Goal: Task Accomplishment & Management: Use online tool/utility

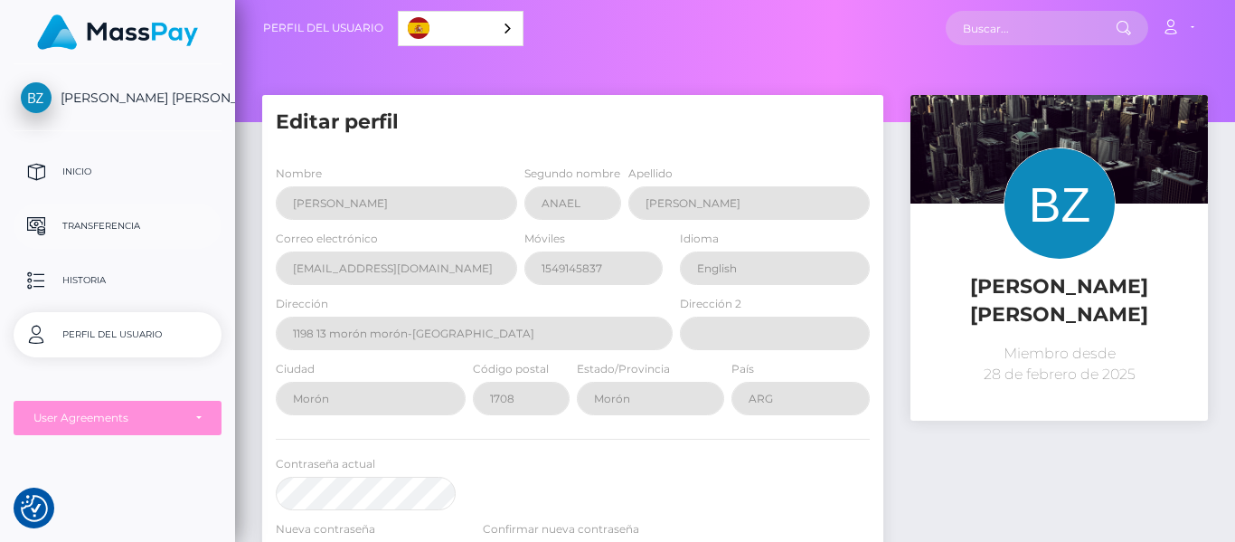
click at [128, 225] on p "Transferencia" at bounding box center [118, 226] width 194 height 27
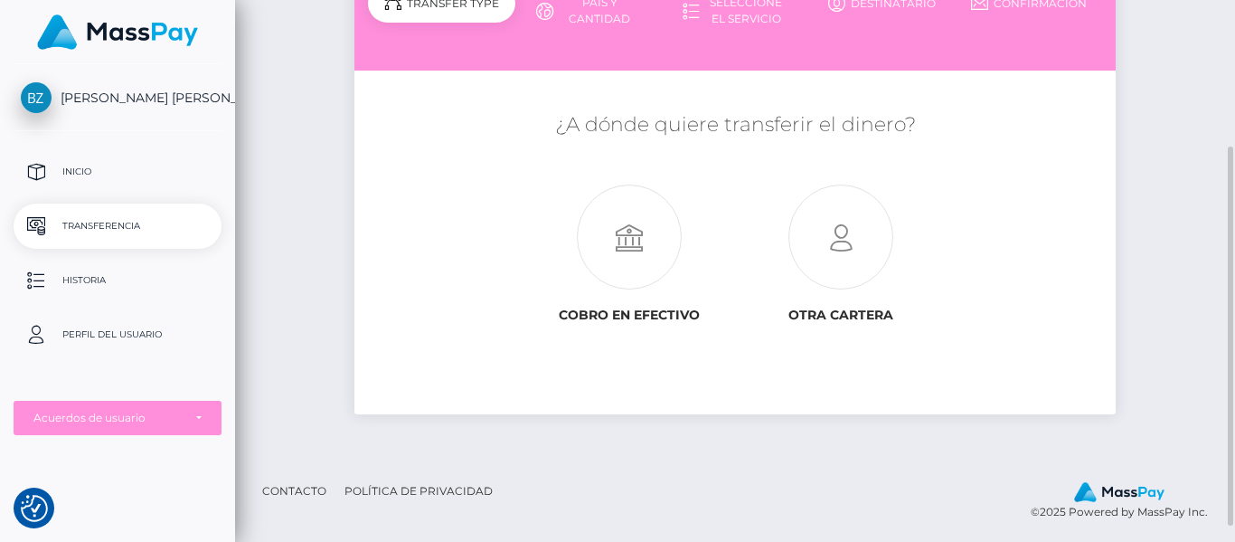
scroll to position [232, 0]
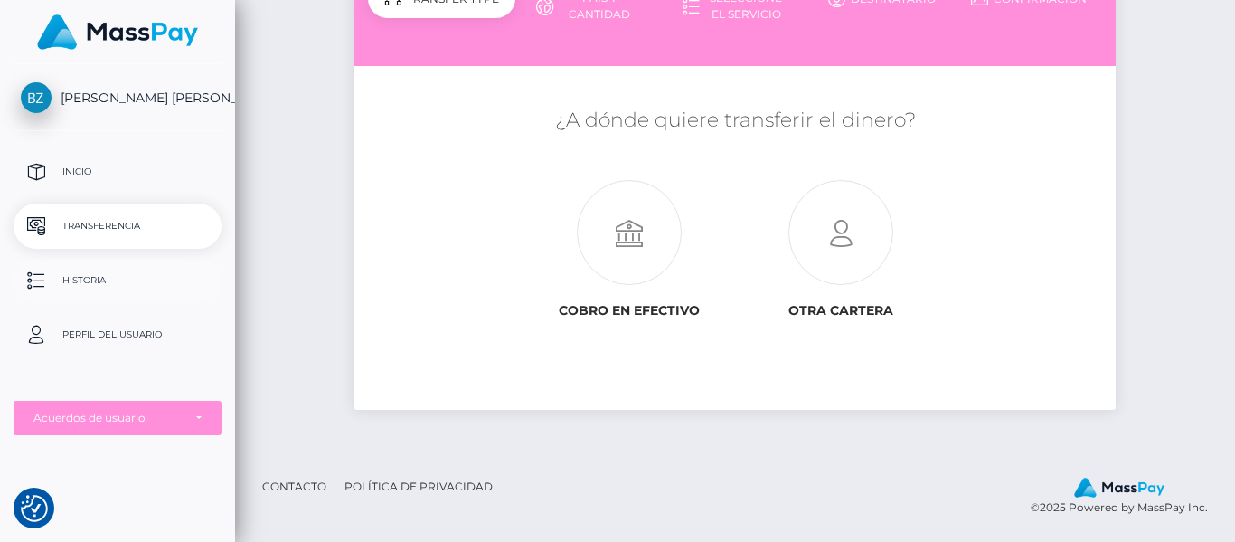
click at [88, 288] on p "Historia" at bounding box center [118, 280] width 194 height 27
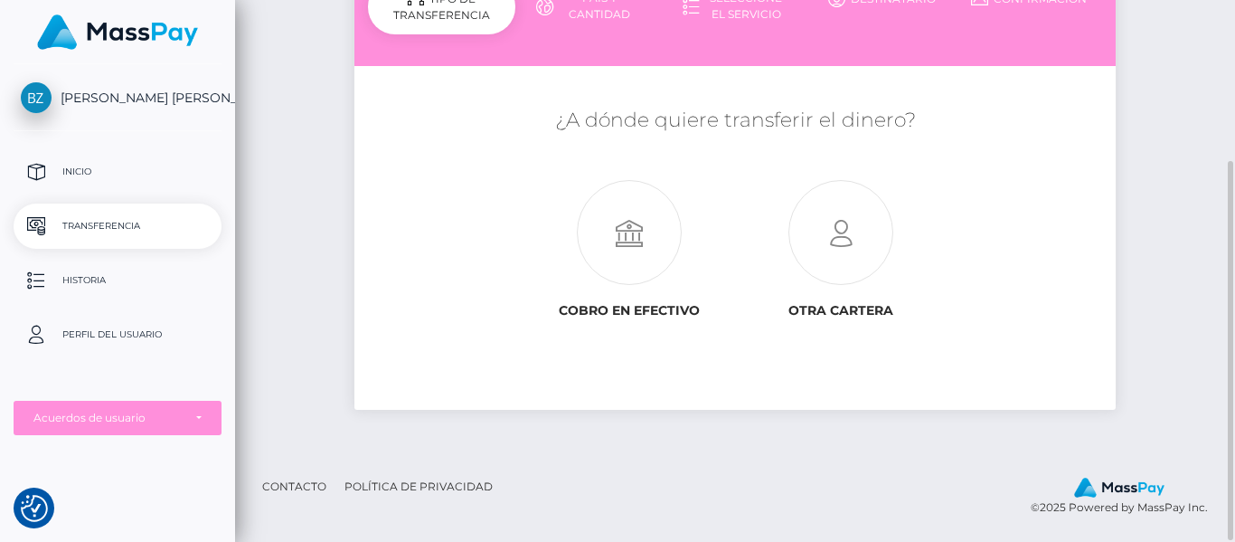
scroll to position [231, 0]
click at [633, 244] on icon at bounding box center [630, 234] width 212 height 105
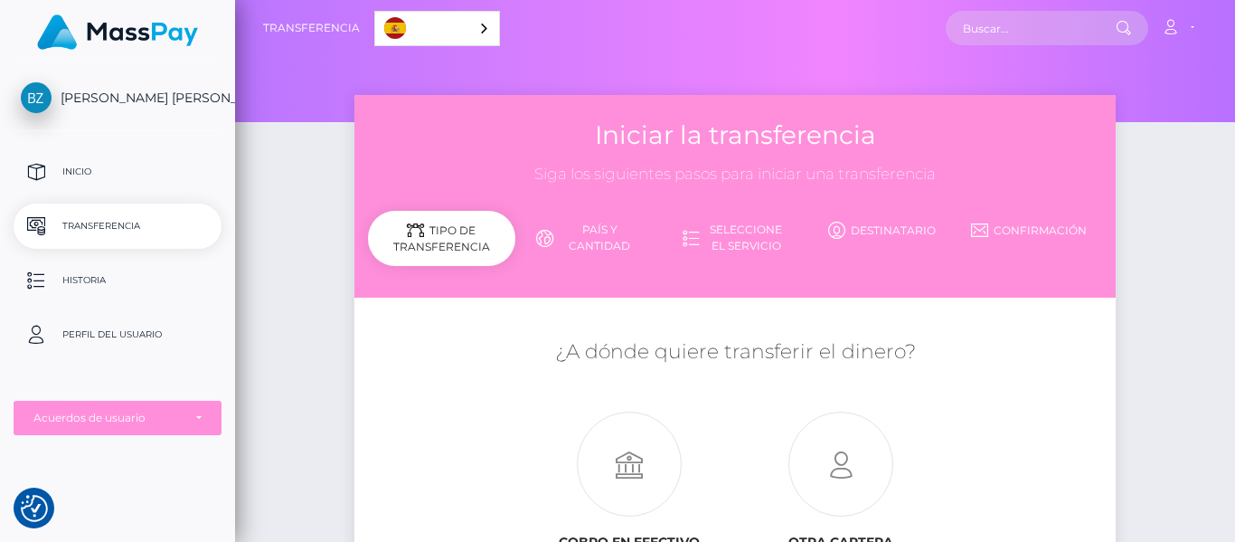
click at [144, 99] on span "[PERSON_NAME] [PERSON_NAME]" at bounding box center [118, 98] width 208 height 16
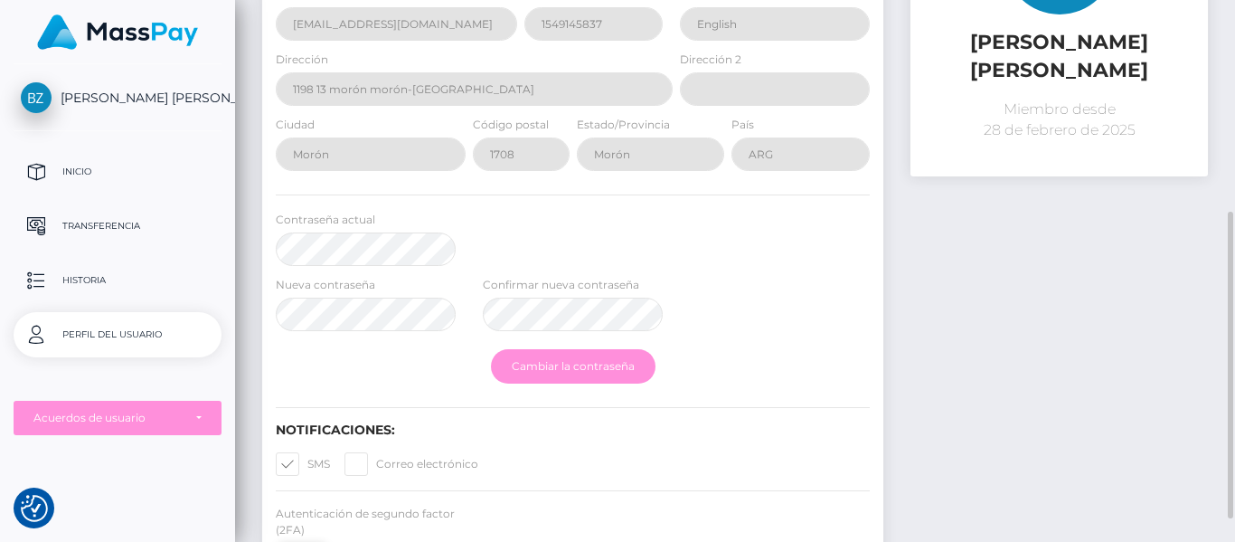
scroll to position [415, 0]
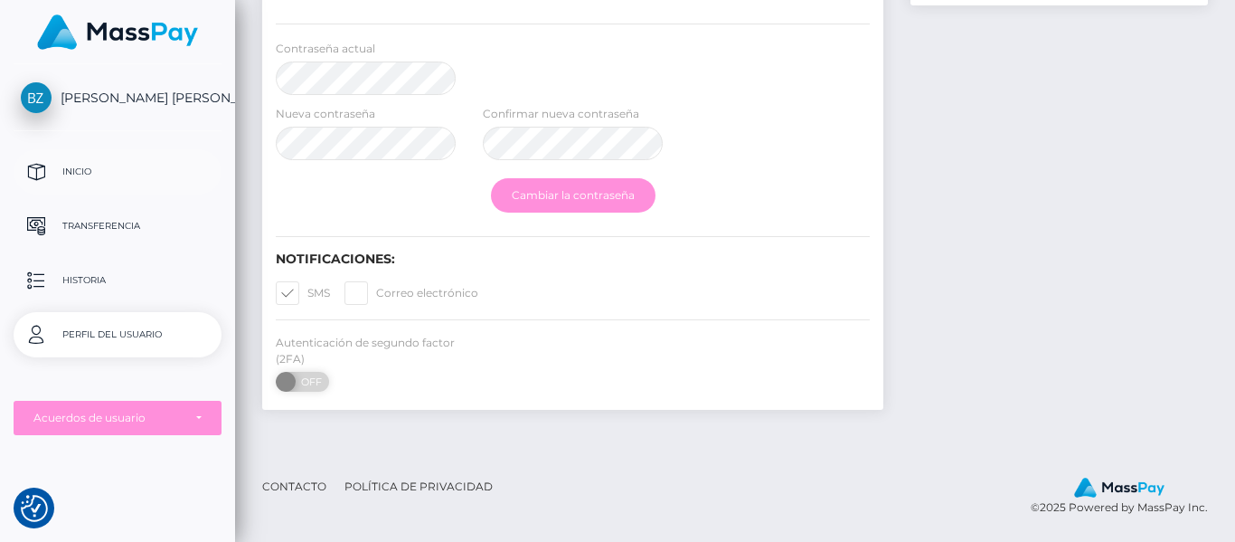
click at [91, 175] on p "Inicio" at bounding box center [118, 171] width 194 height 27
